Goal: Find specific page/section: Find specific page/section

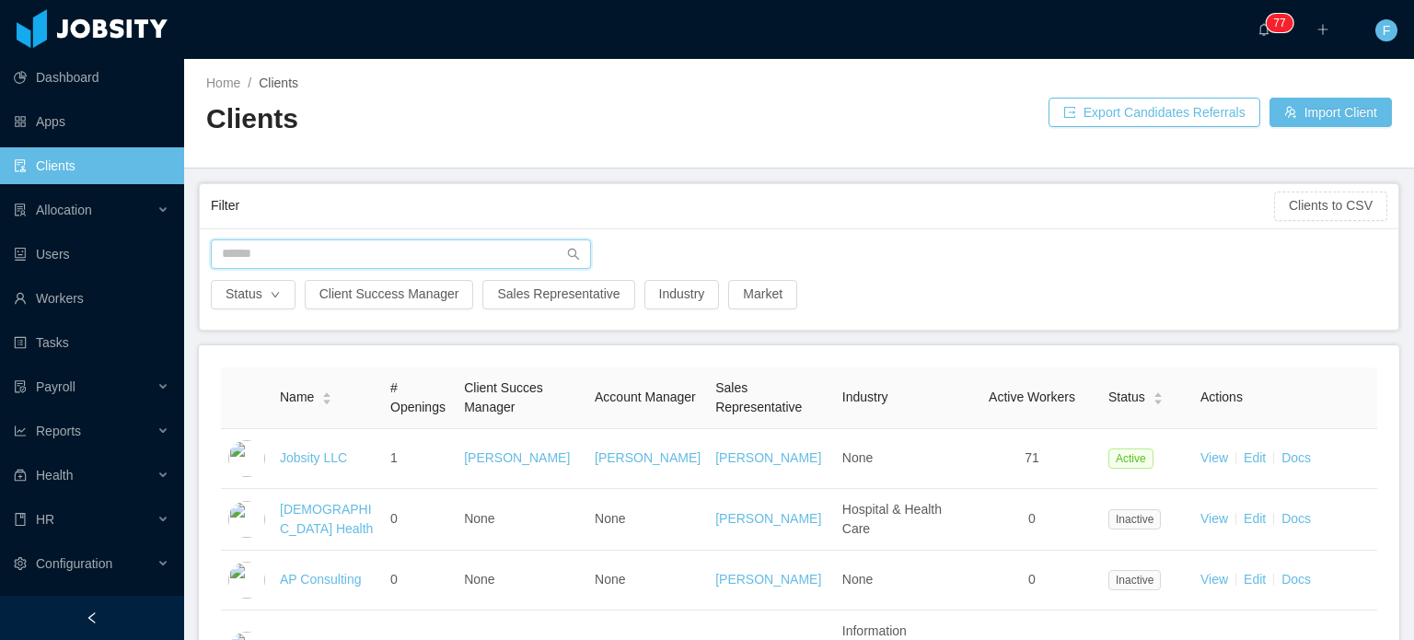
click at [343, 247] on input "text" at bounding box center [401, 253] width 380 height 29
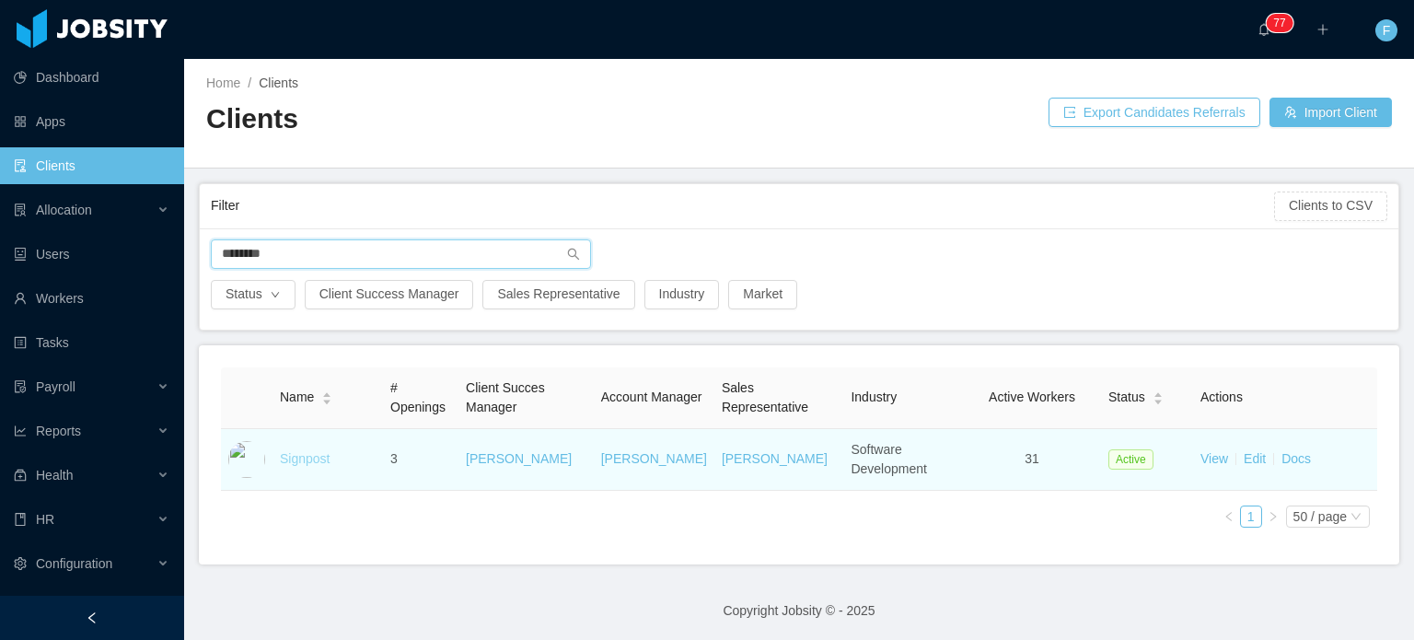
type input "********"
click at [291, 459] on link "Signpost" at bounding box center [305, 458] width 50 height 15
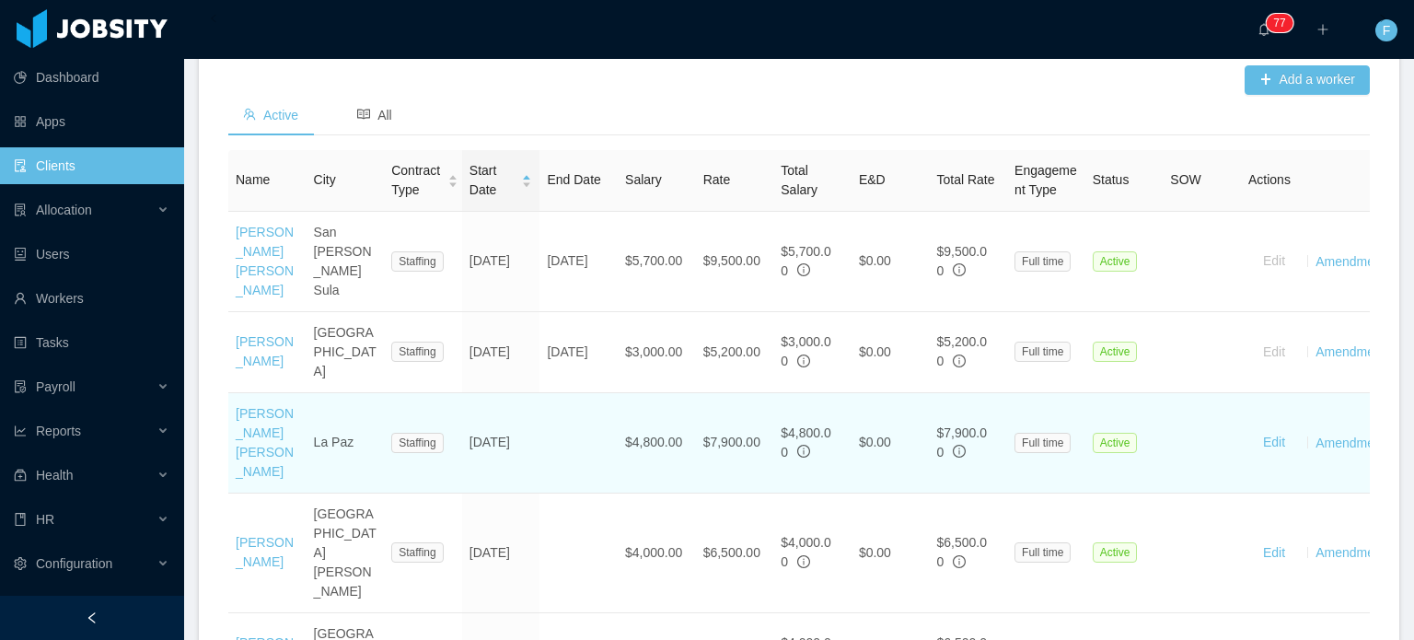
scroll to position [624, 0]
